Goal: Navigation & Orientation: Find specific page/section

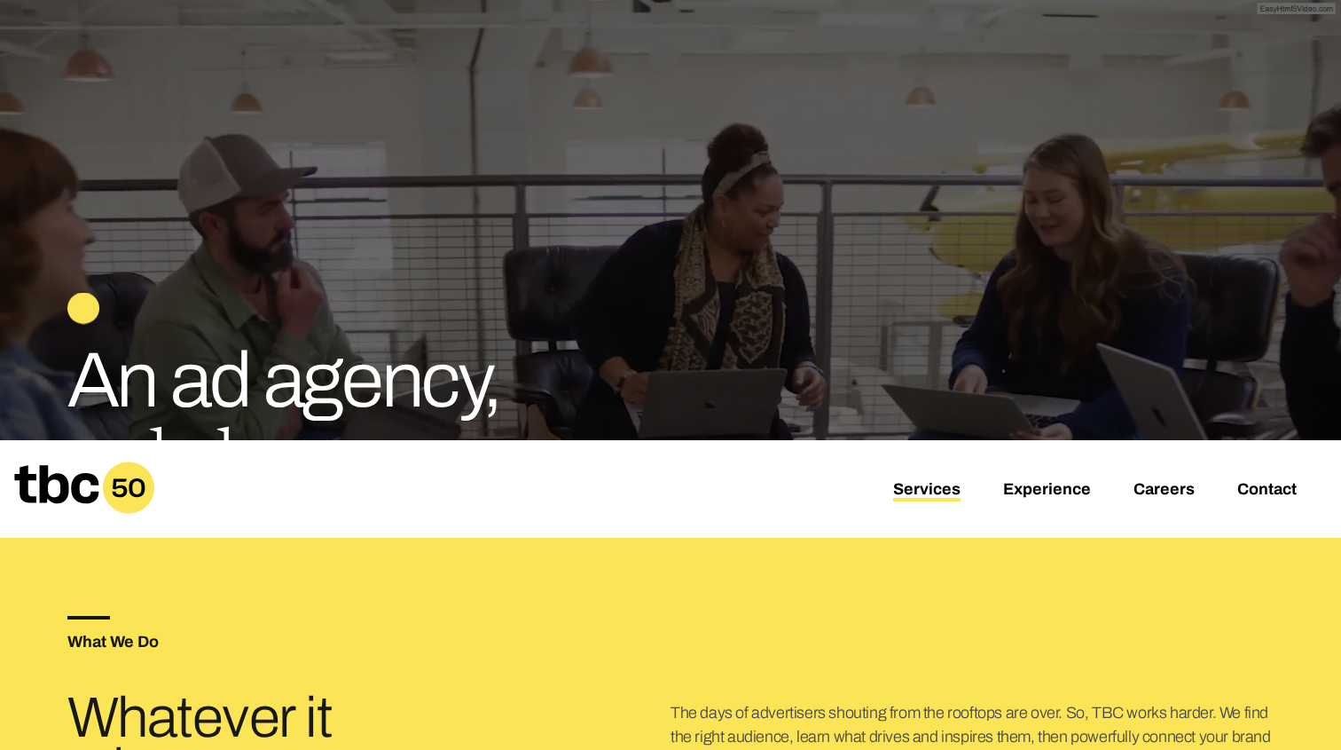
scroll to position [216, 0]
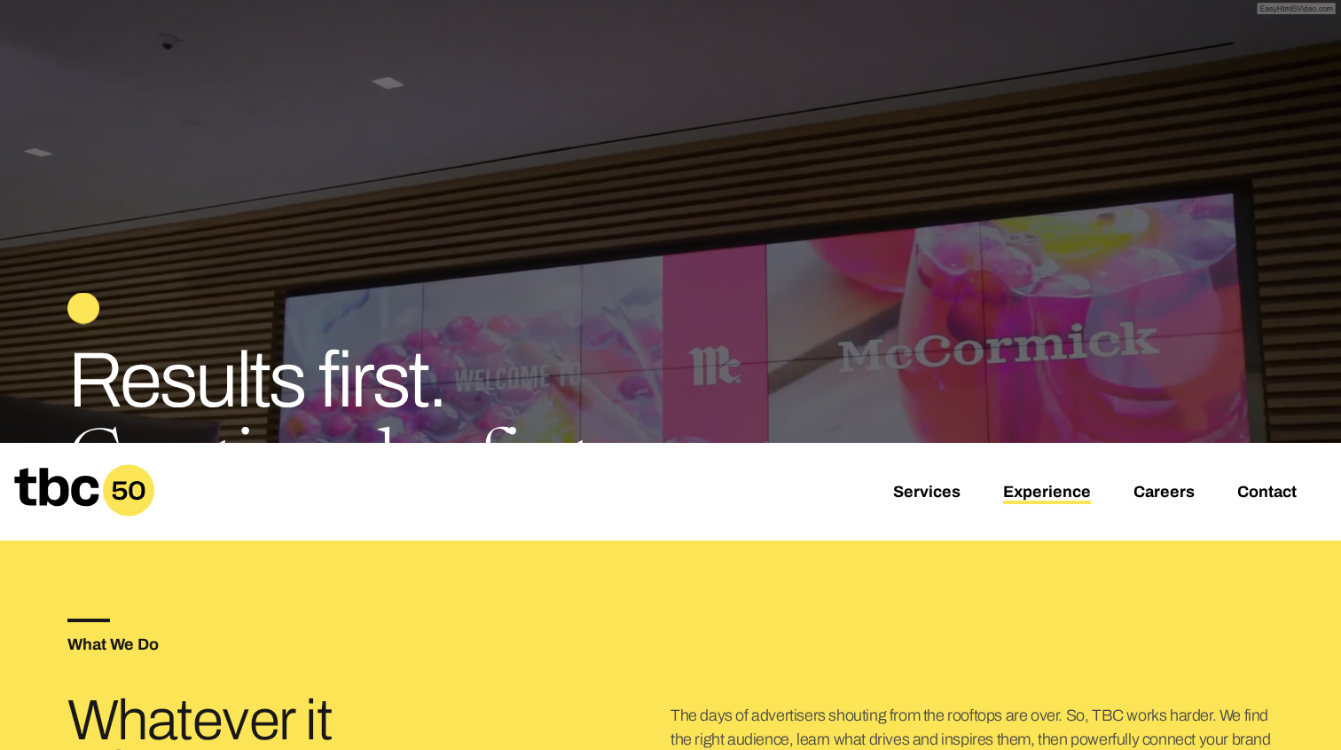
click at [1053, 496] on link "Experience" at bounding box center [1047, 493] width 88 height 21
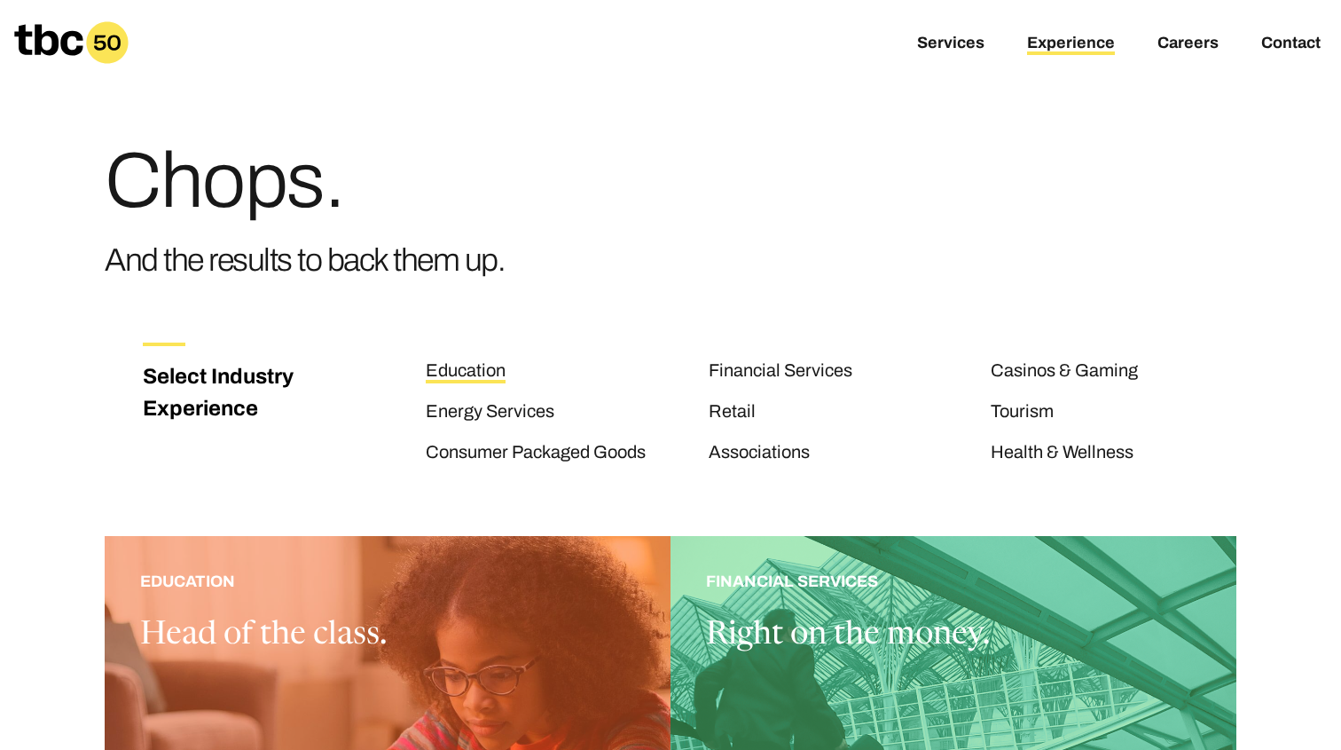
click at [451, 376] on link "Education" at bounding box center [466, 371] width 80 height 23
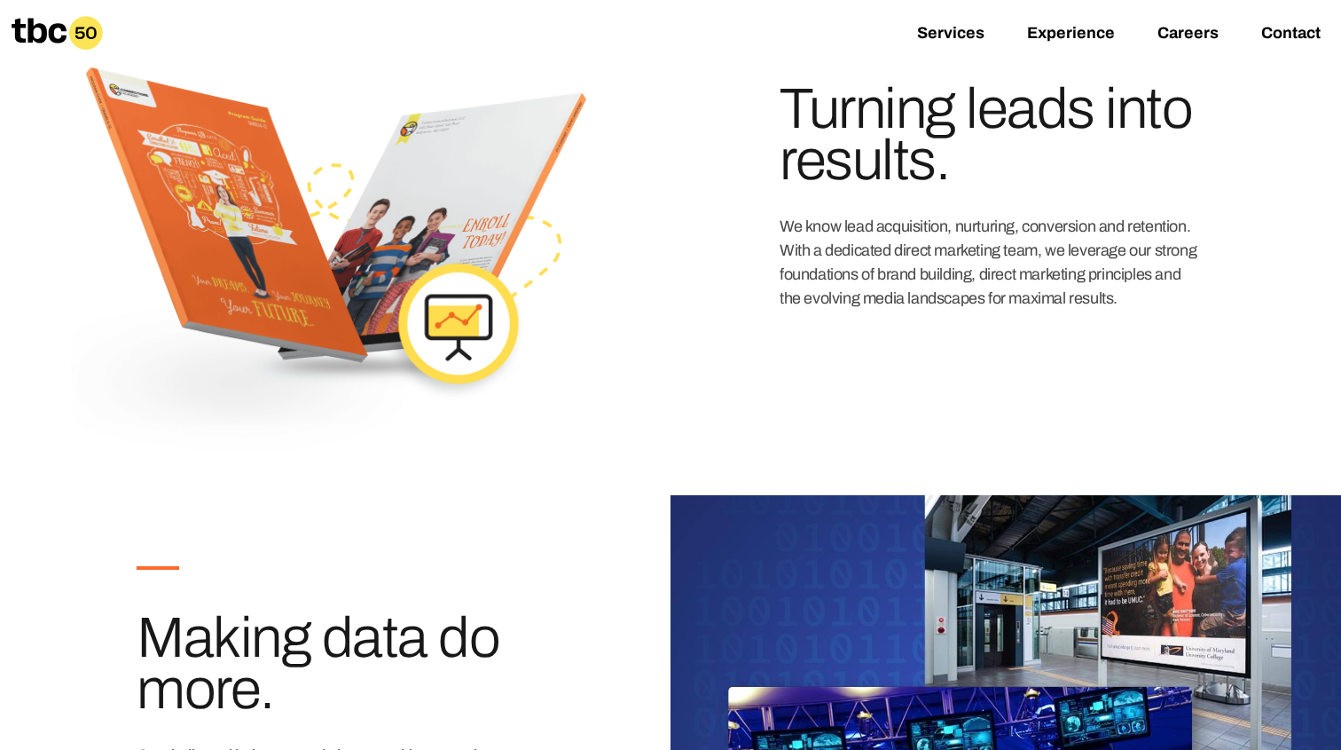
scroll to position [672, 0]
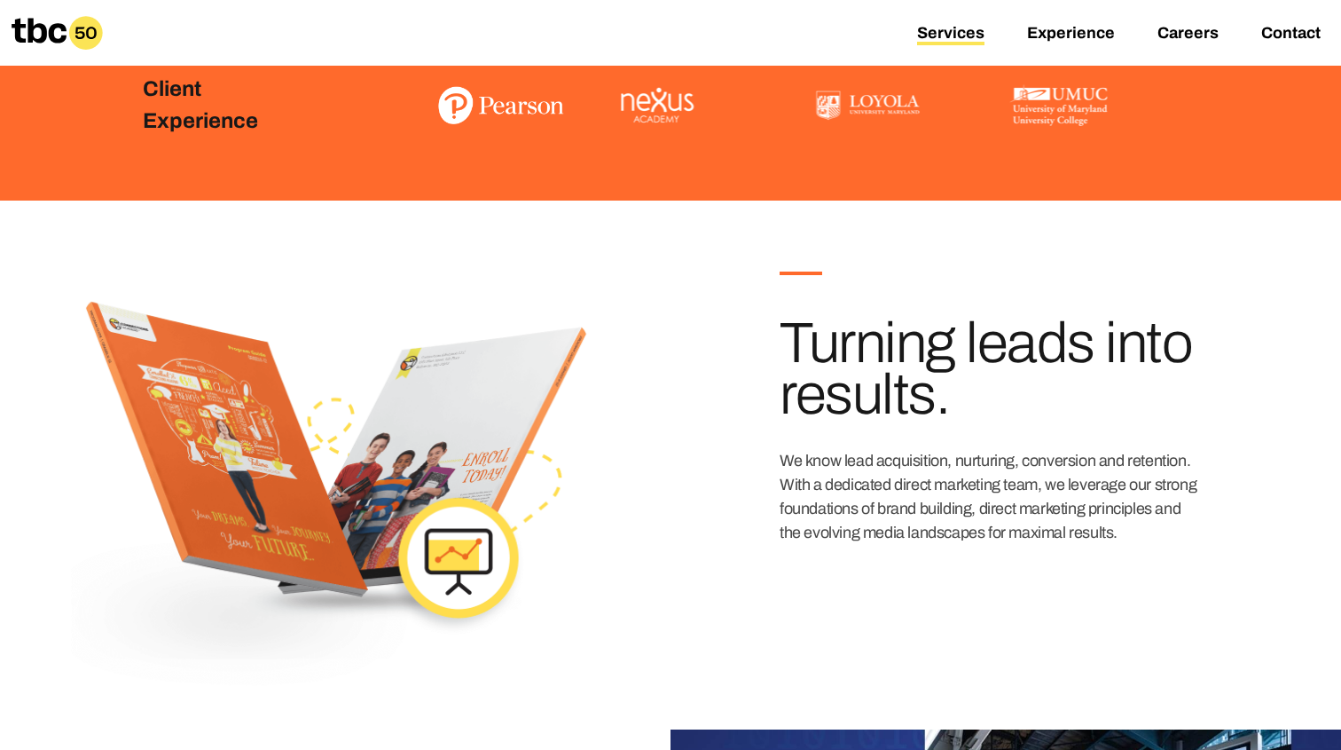
click at [971, 32] on link "Services" at bounding box center [950, 34] width 67 height 21
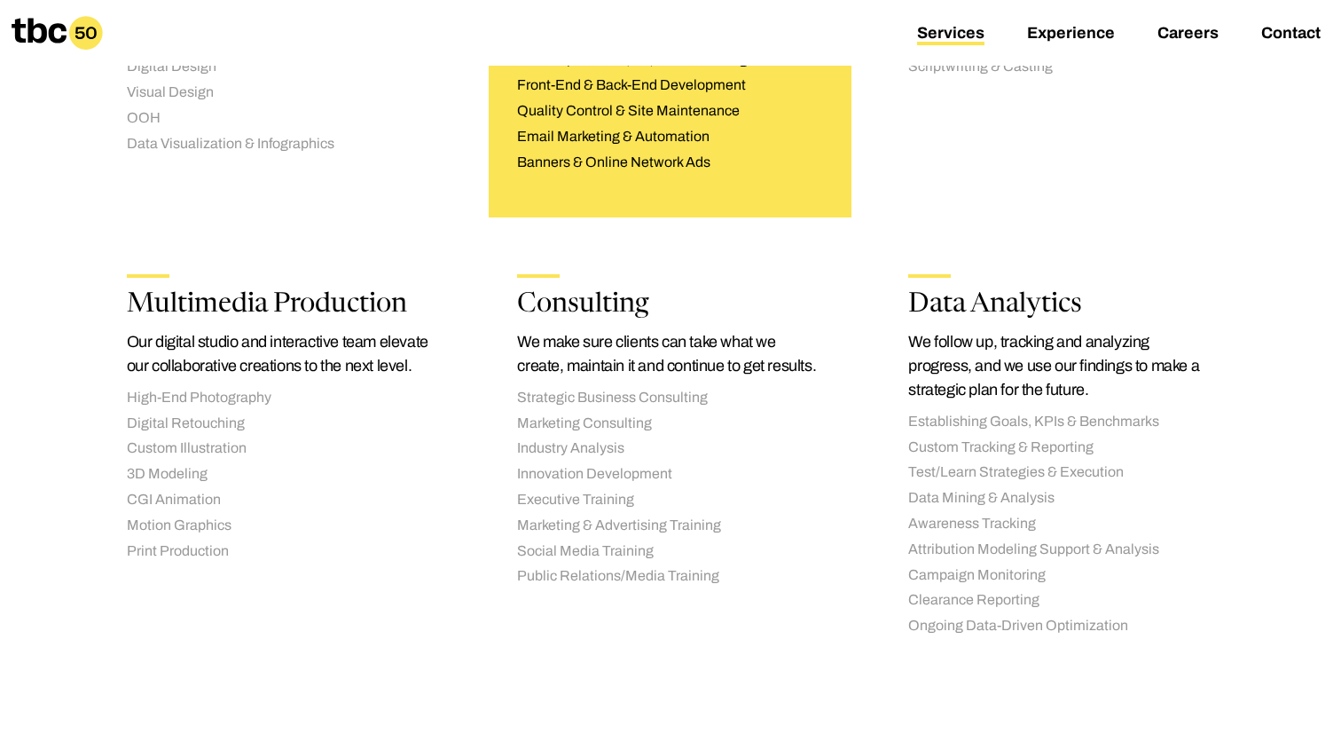
scroll to position [1549, 0]
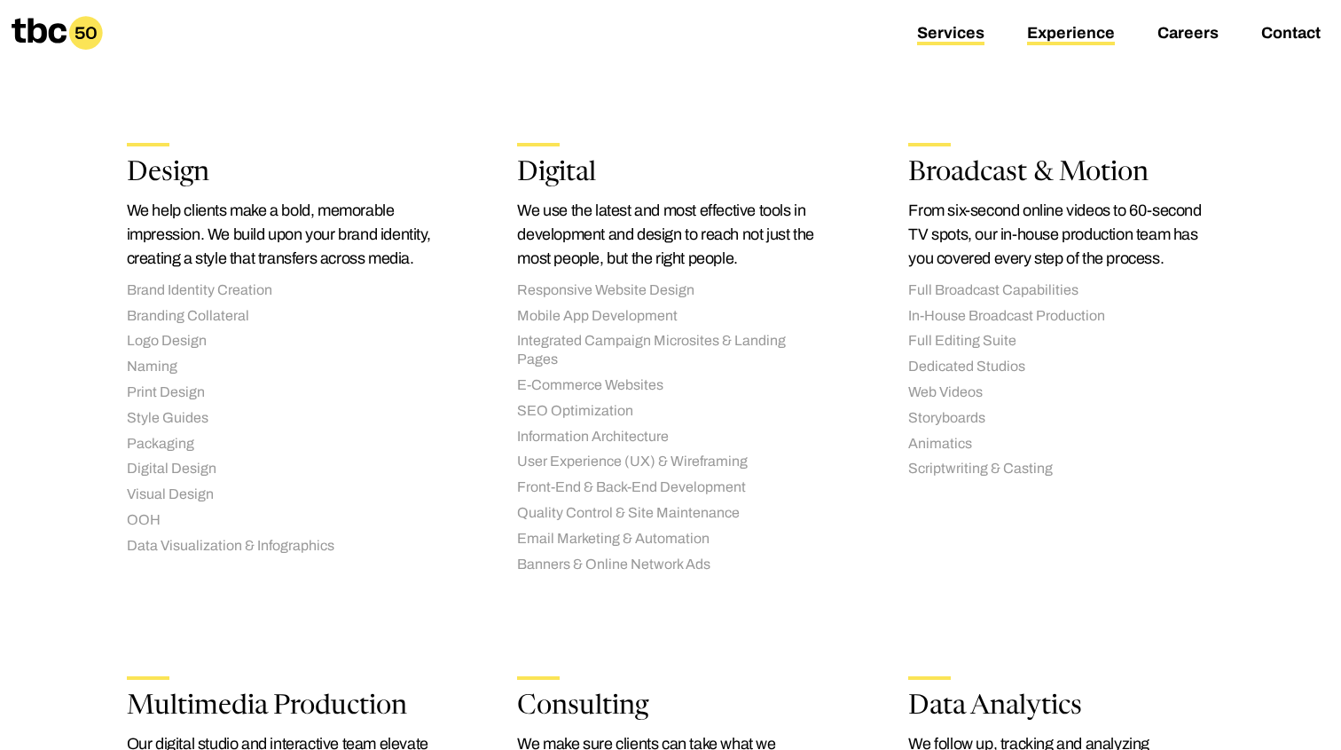
click at [1073, 40] on link "Experience" at bounding box center [1071, 34] width 88 height 21
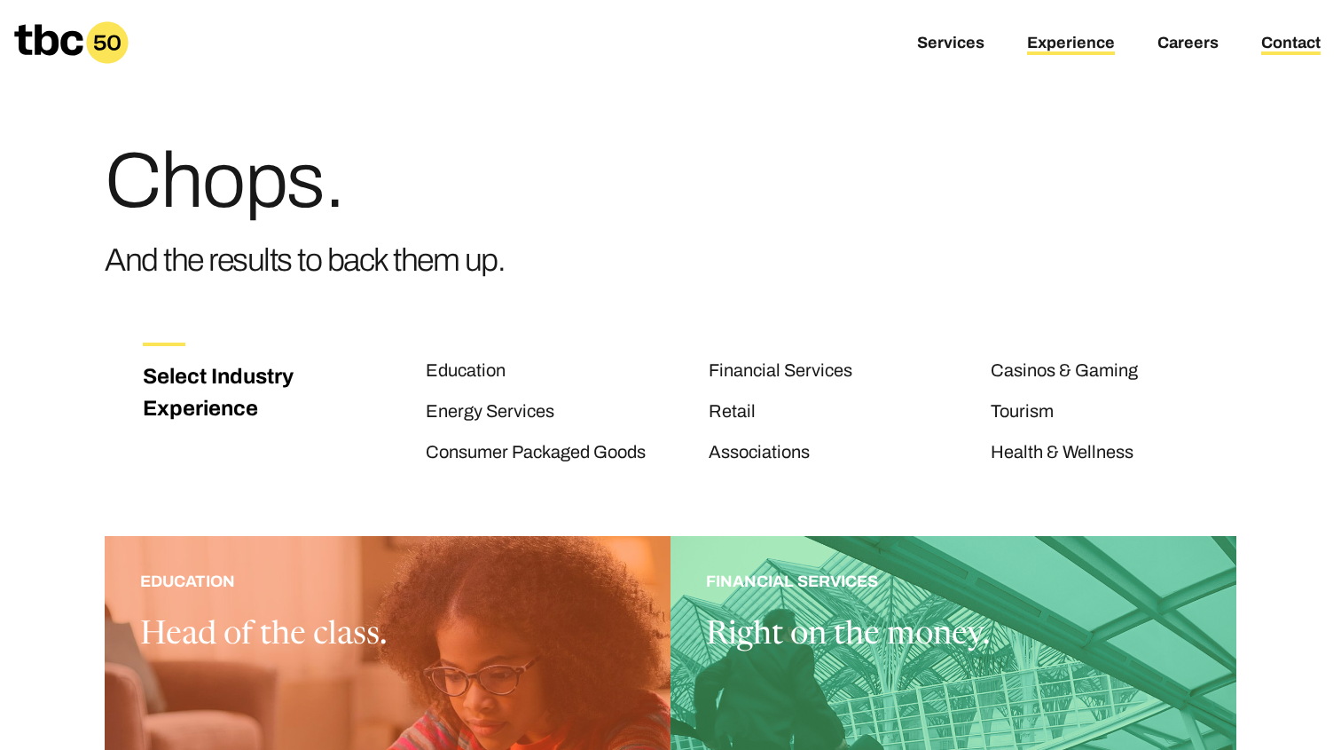
click at [1292, 45] on link "Contact" at bounding box center [1291, 44] width 59 height 21
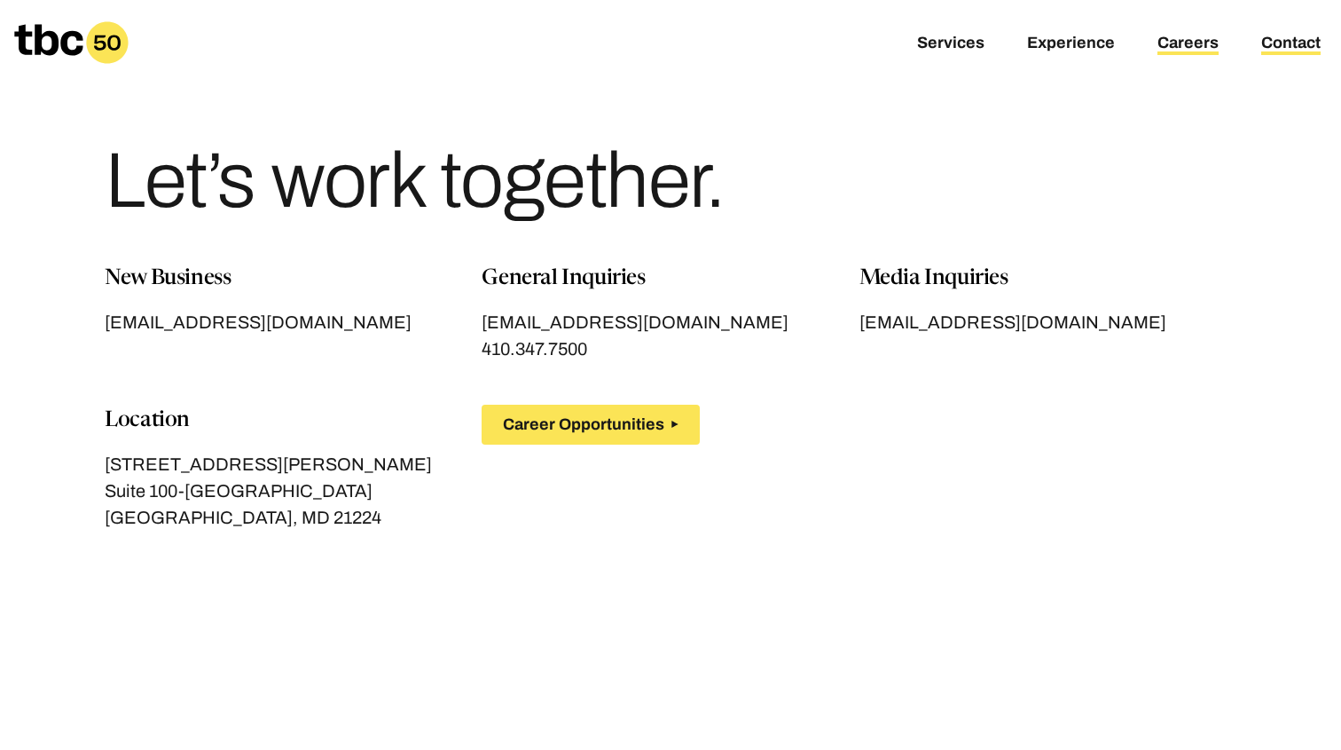
click at [1177, 40] on link "Careers" at bounding box center [1188, 44] width 61 height 21
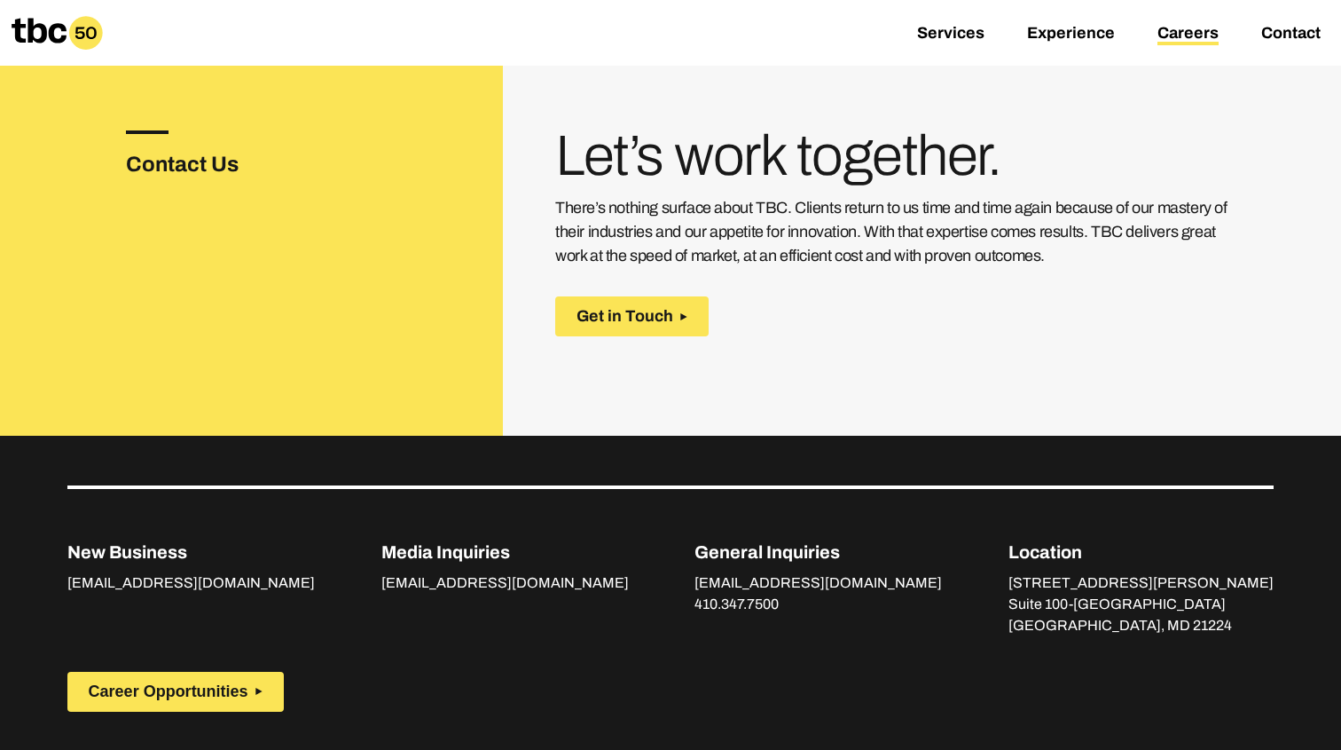
scroll to position [594, 0]
